Goal: Information Seeking & Learning: Learn about a topic

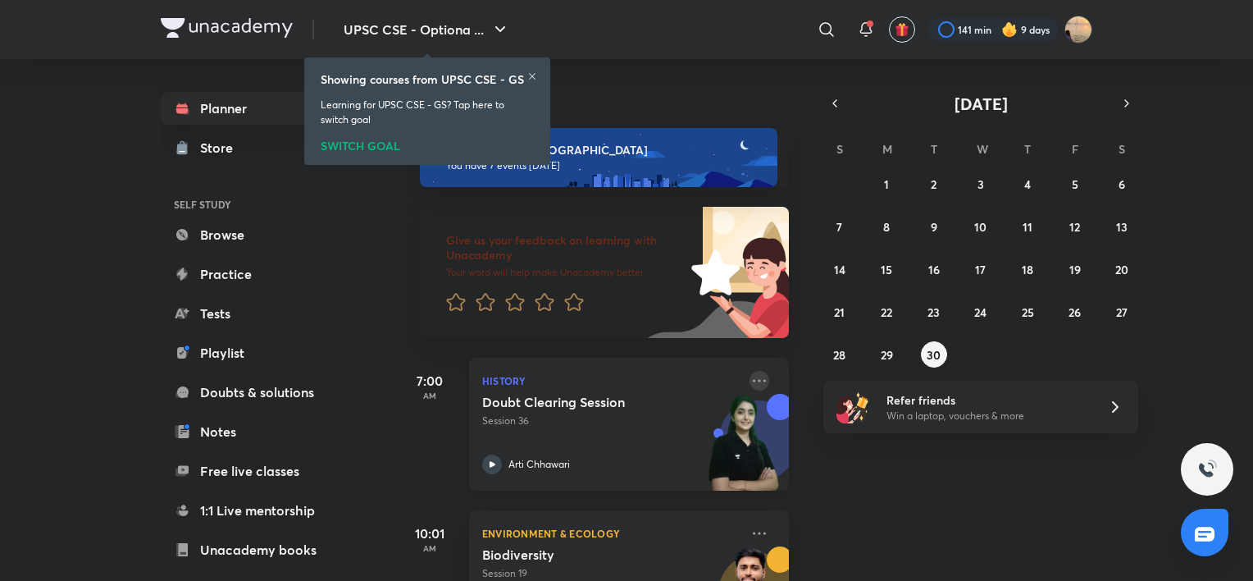
click at [750, 384] on icon at bounding box center [760, 381] width 20 height 20
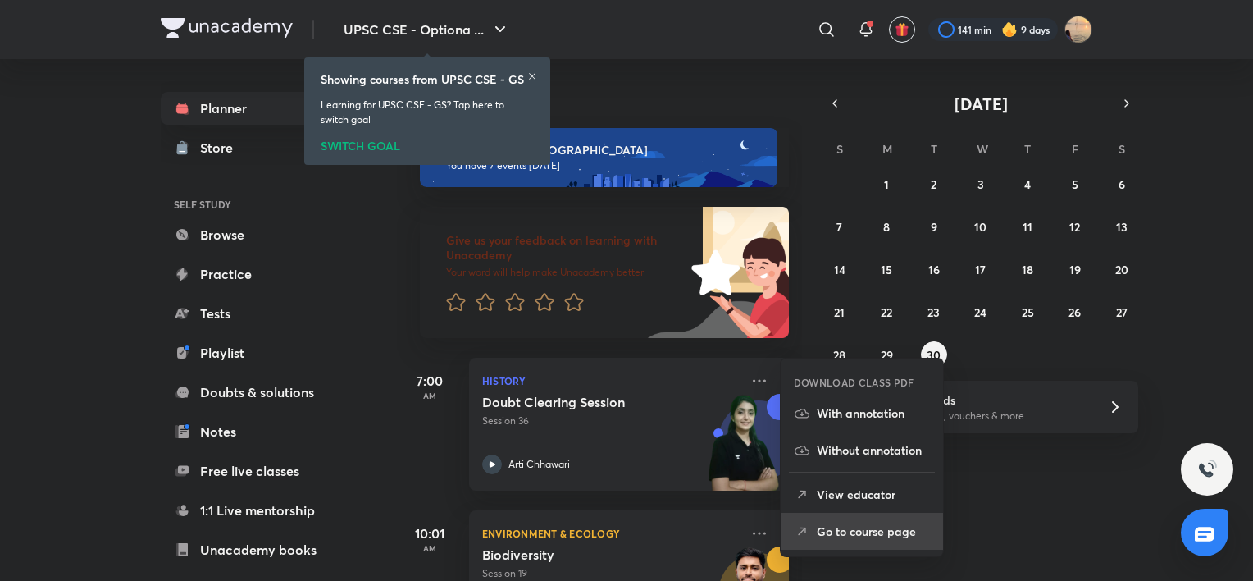
click at [815, 522] on li "Go to course page" at bounding box center [862, 531] width 162 height 37
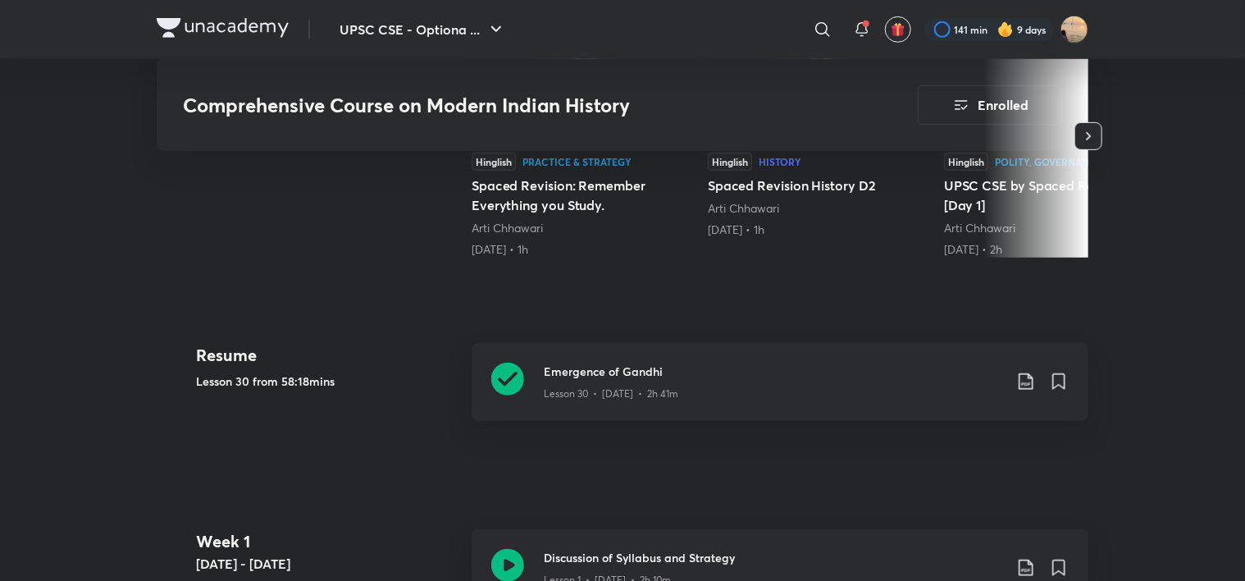
scroll to position [502, 0]
click at [613, 379] on div "Lesson 30 • [DATE] • 2h 41m" at bounding box center [773, 389] width 459 height 21
